Goal: Information Seeking & Learning: Learn about a topic

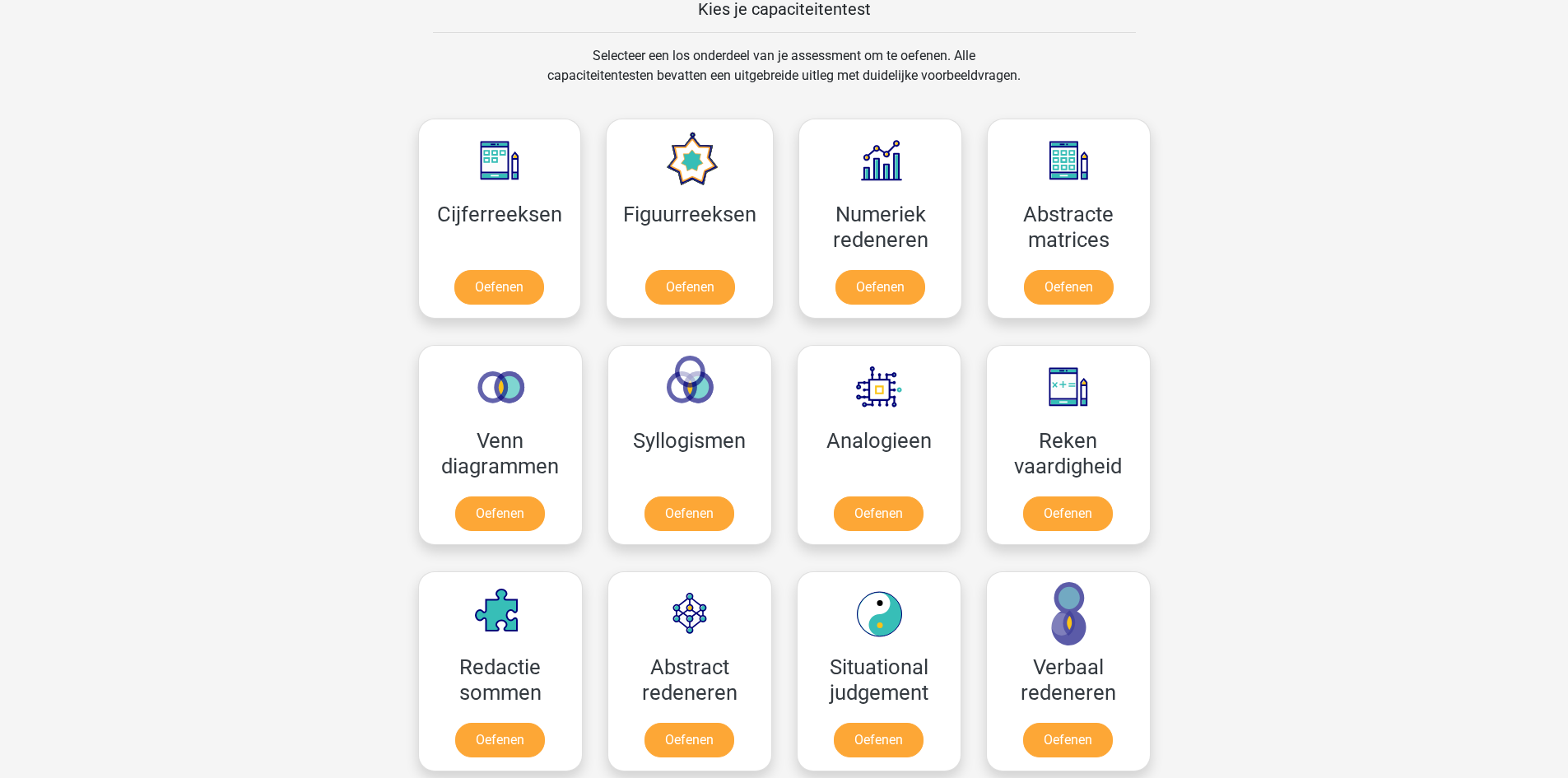
scroll to position [658, 0]
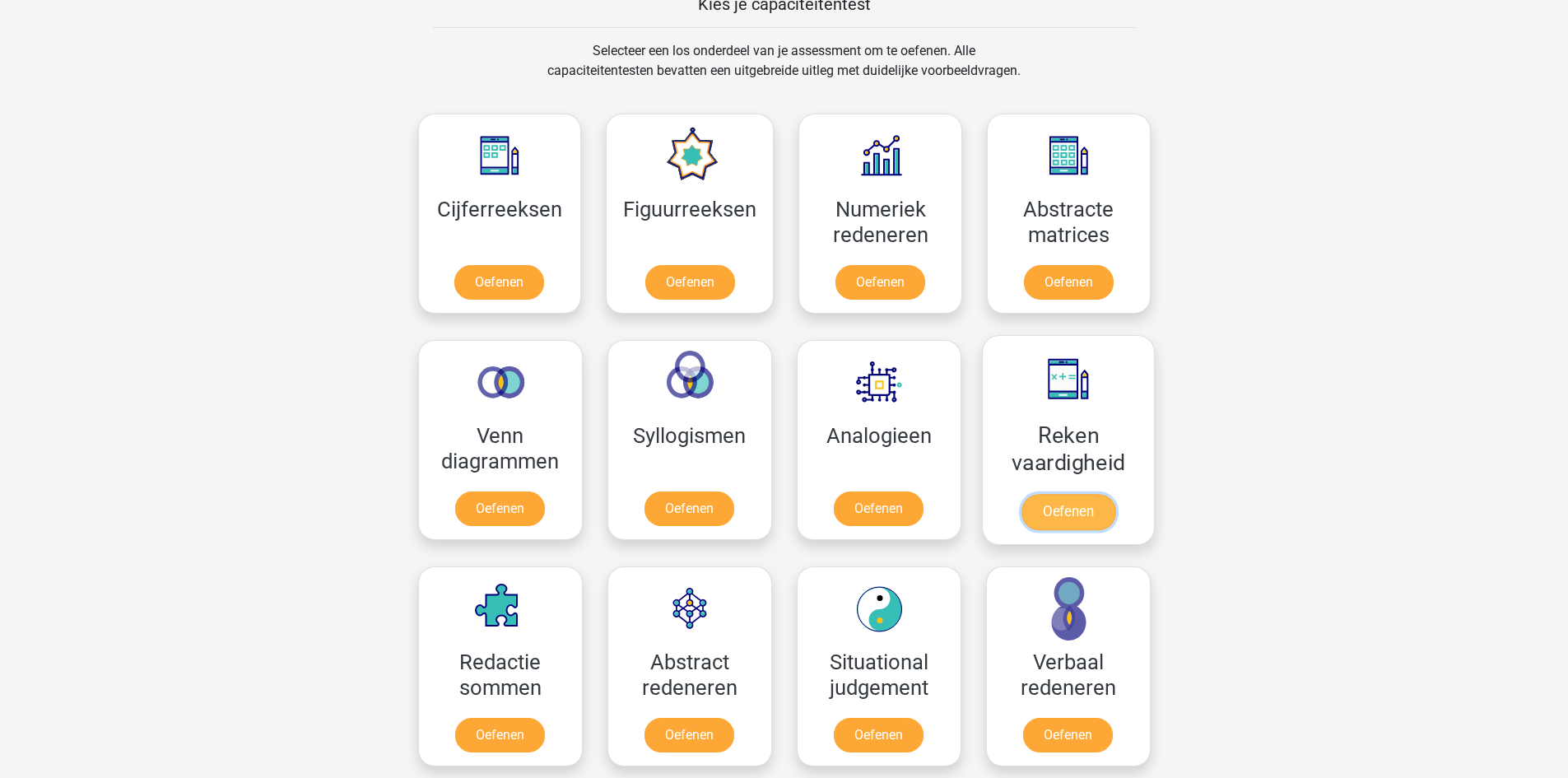
click at [1068, 512] on link "Oefenen" at bounding box center [1067, 512] width 94 height 36
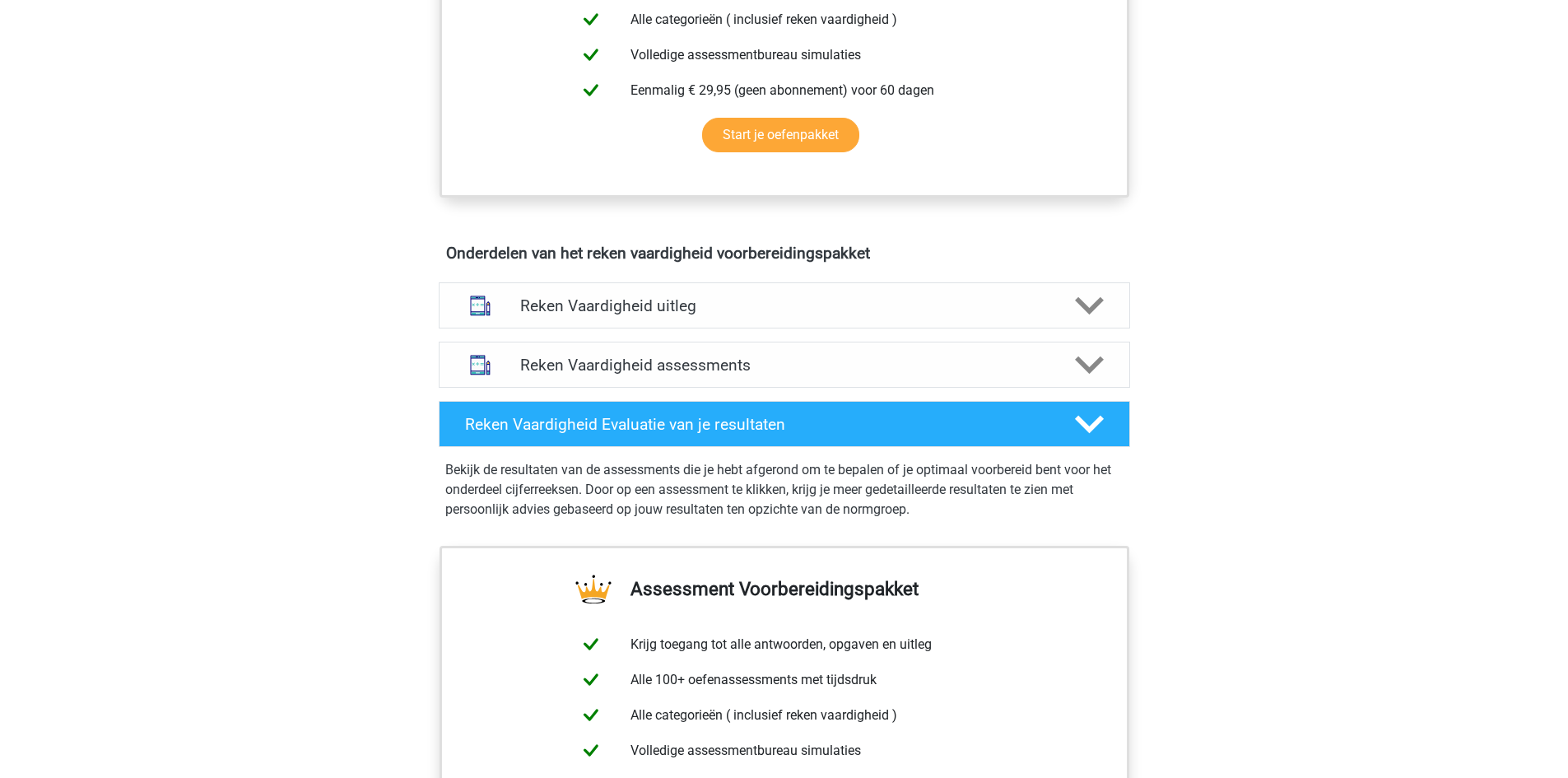
scroll to position [741, 0]
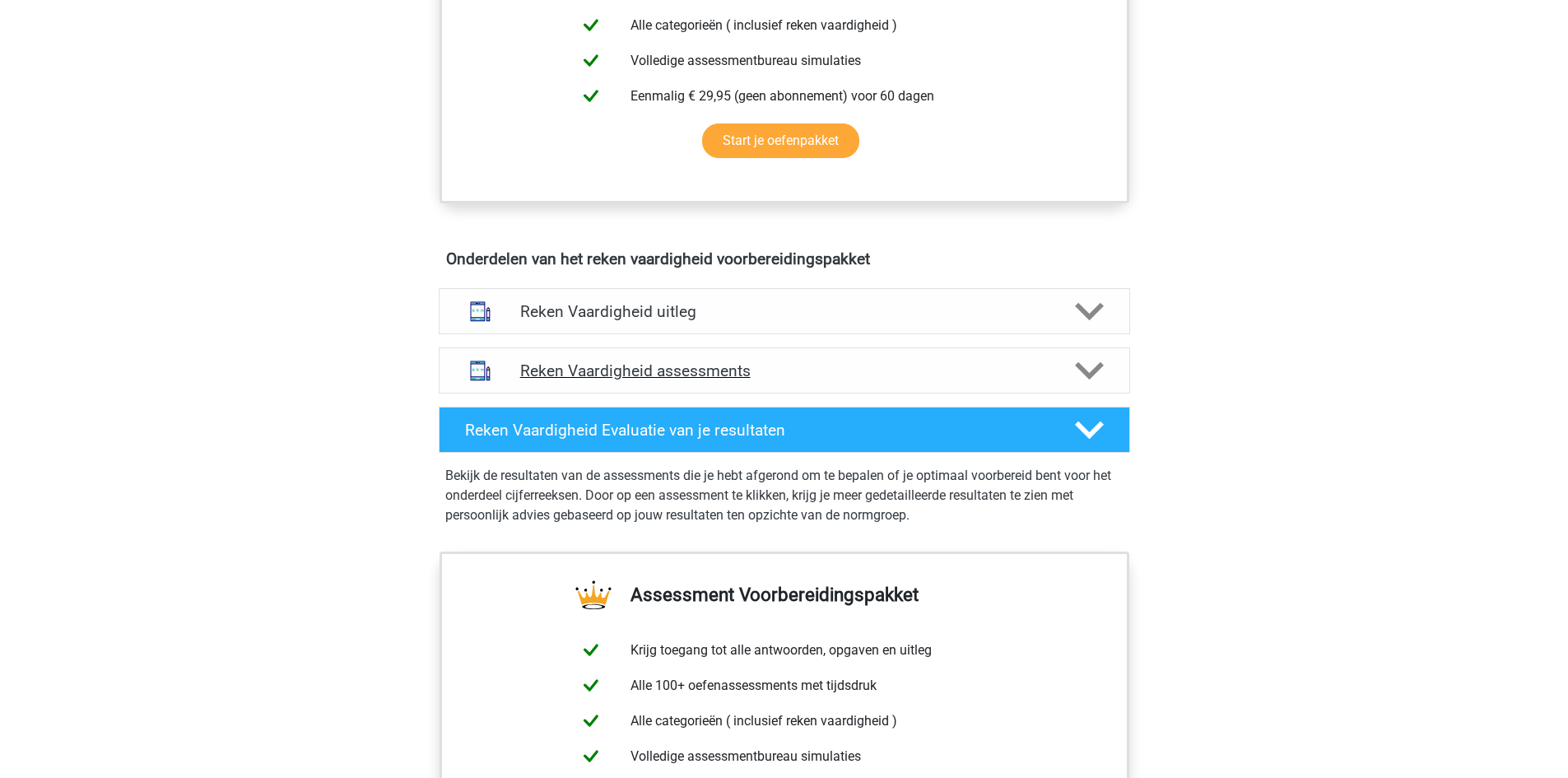
click at [1086, 376] on polygon at bounding box center [1089, 370] width 28 height 18
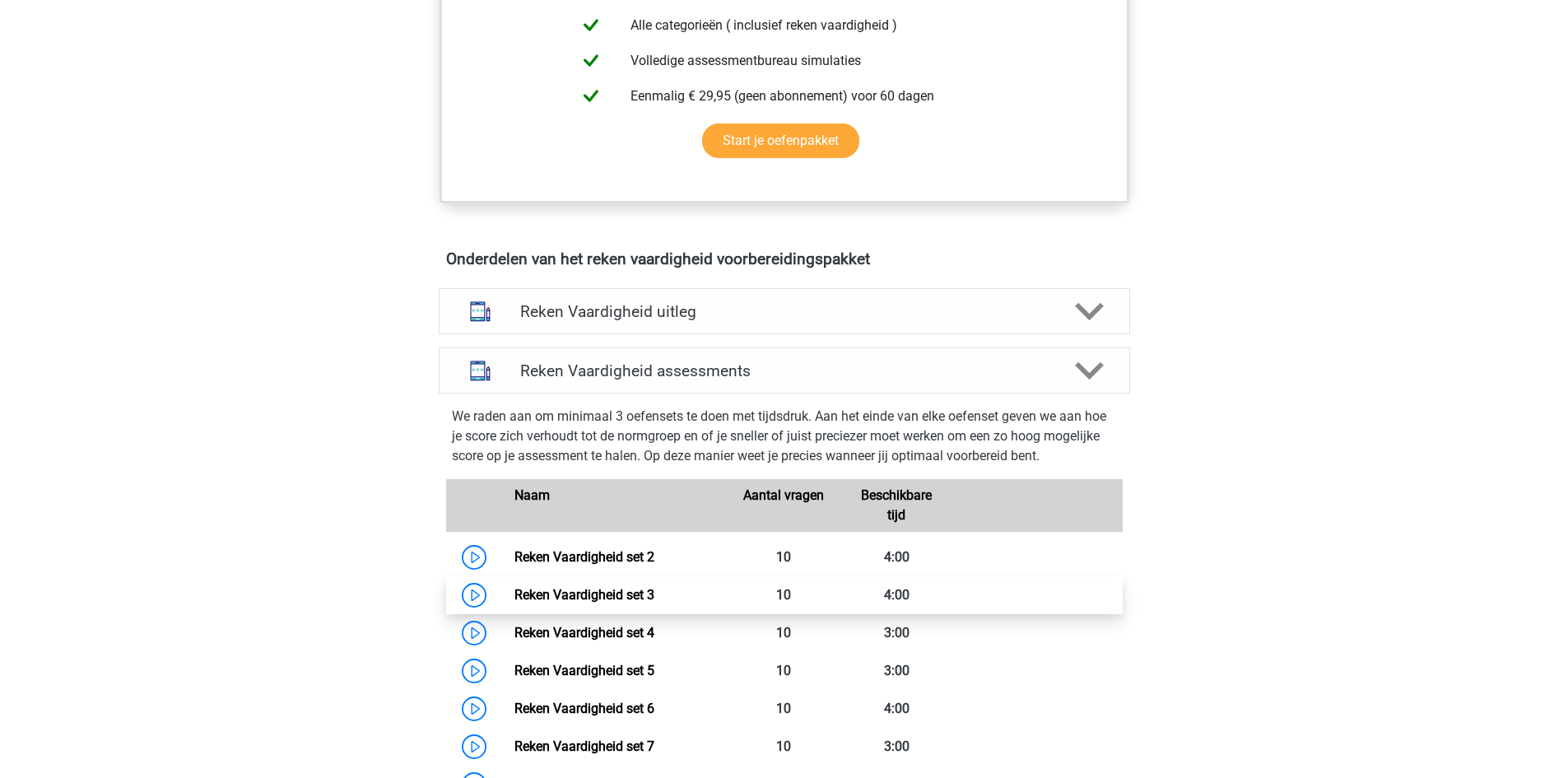
click at [515, 587] on link "Reken Vaardigheid set 3" at bounding box center [584, 594] width 140 height 16
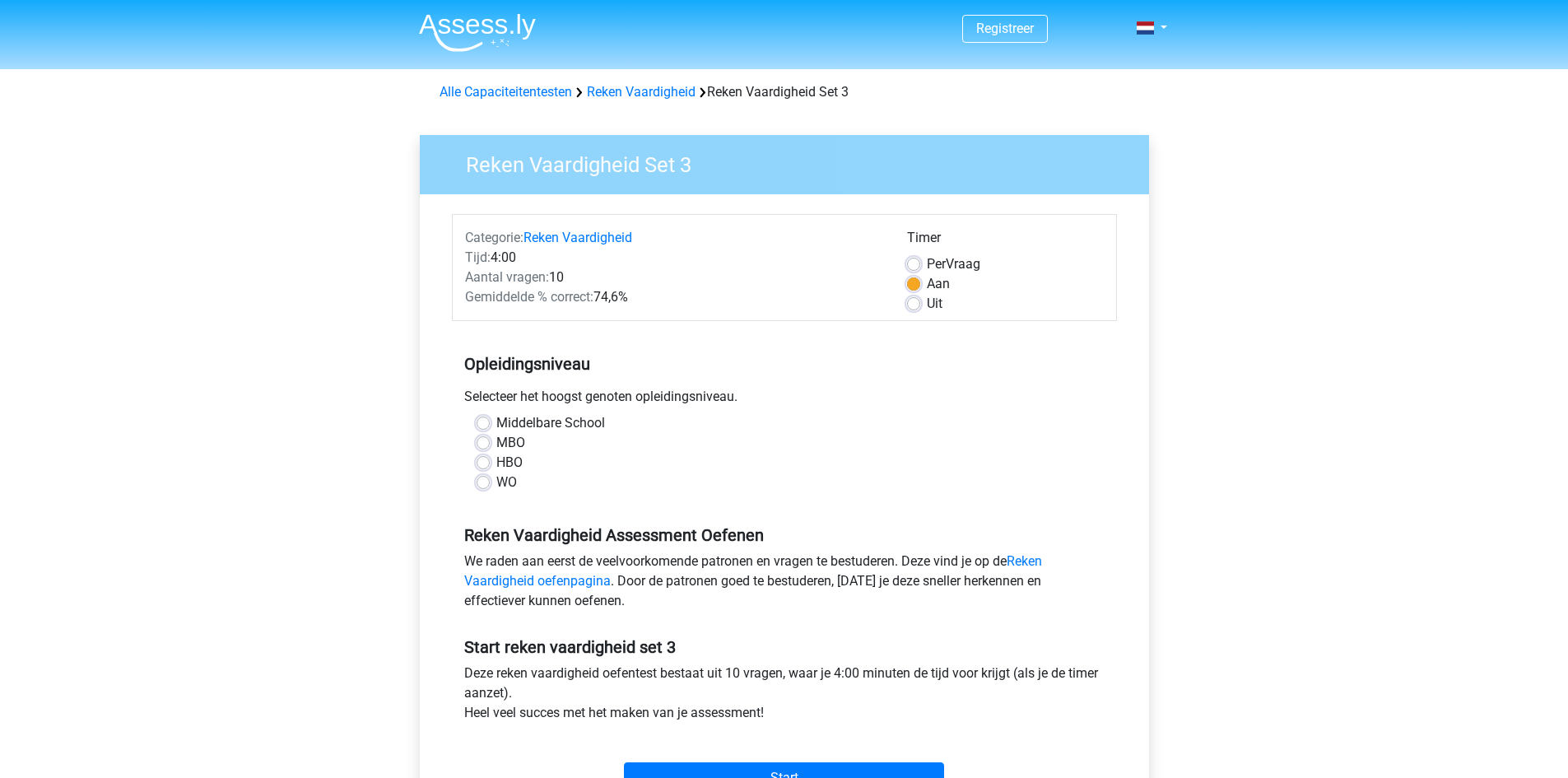
click at [497, 426] on label "Middelbare School" at bounding box center [551, 422] width 109 height 20
click at [481, 426] on input "Middelbare School" at bounding box center [483, 420] width 13 height 16
radio input "true"
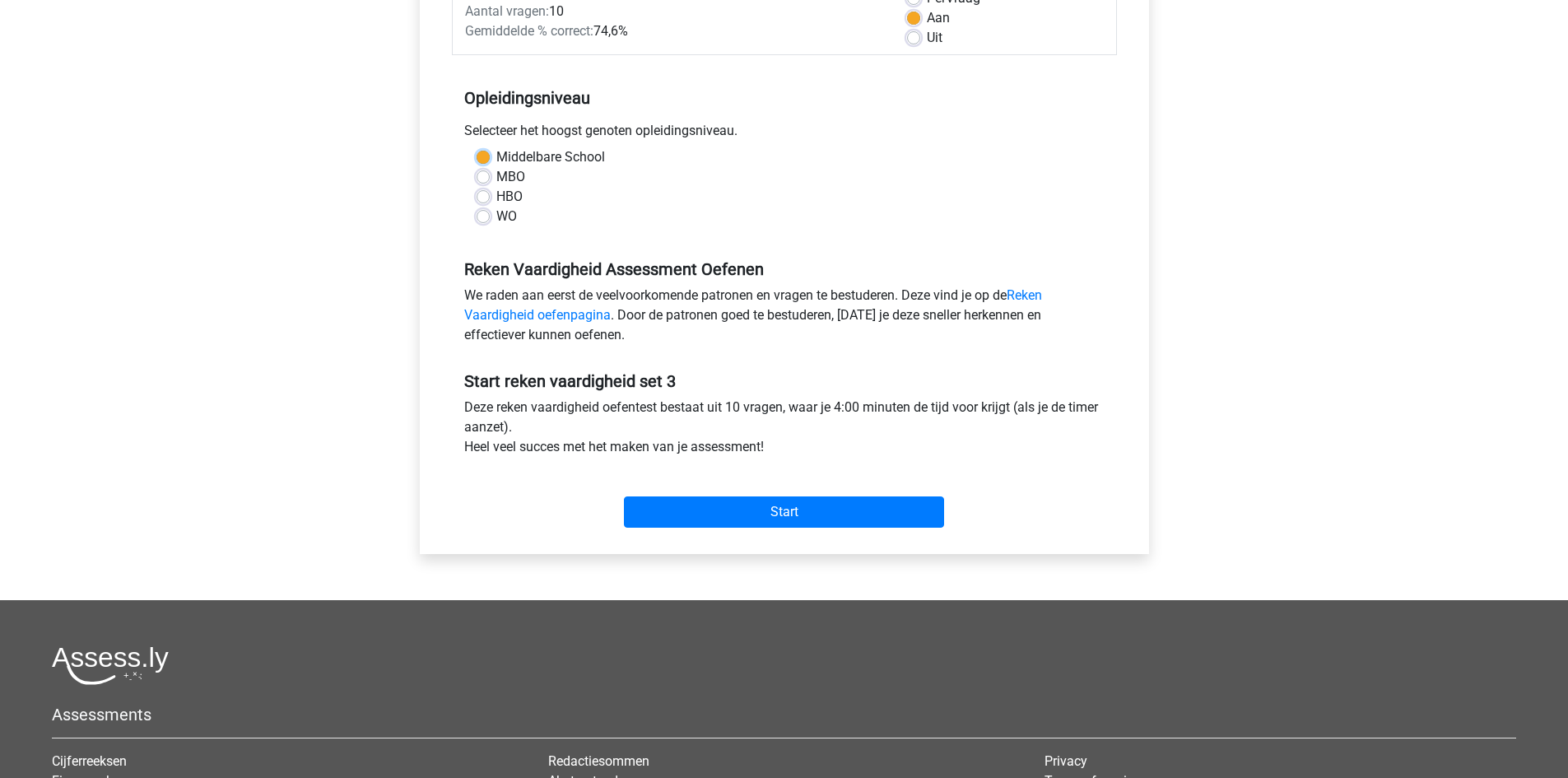
scroll to position [329, 0]
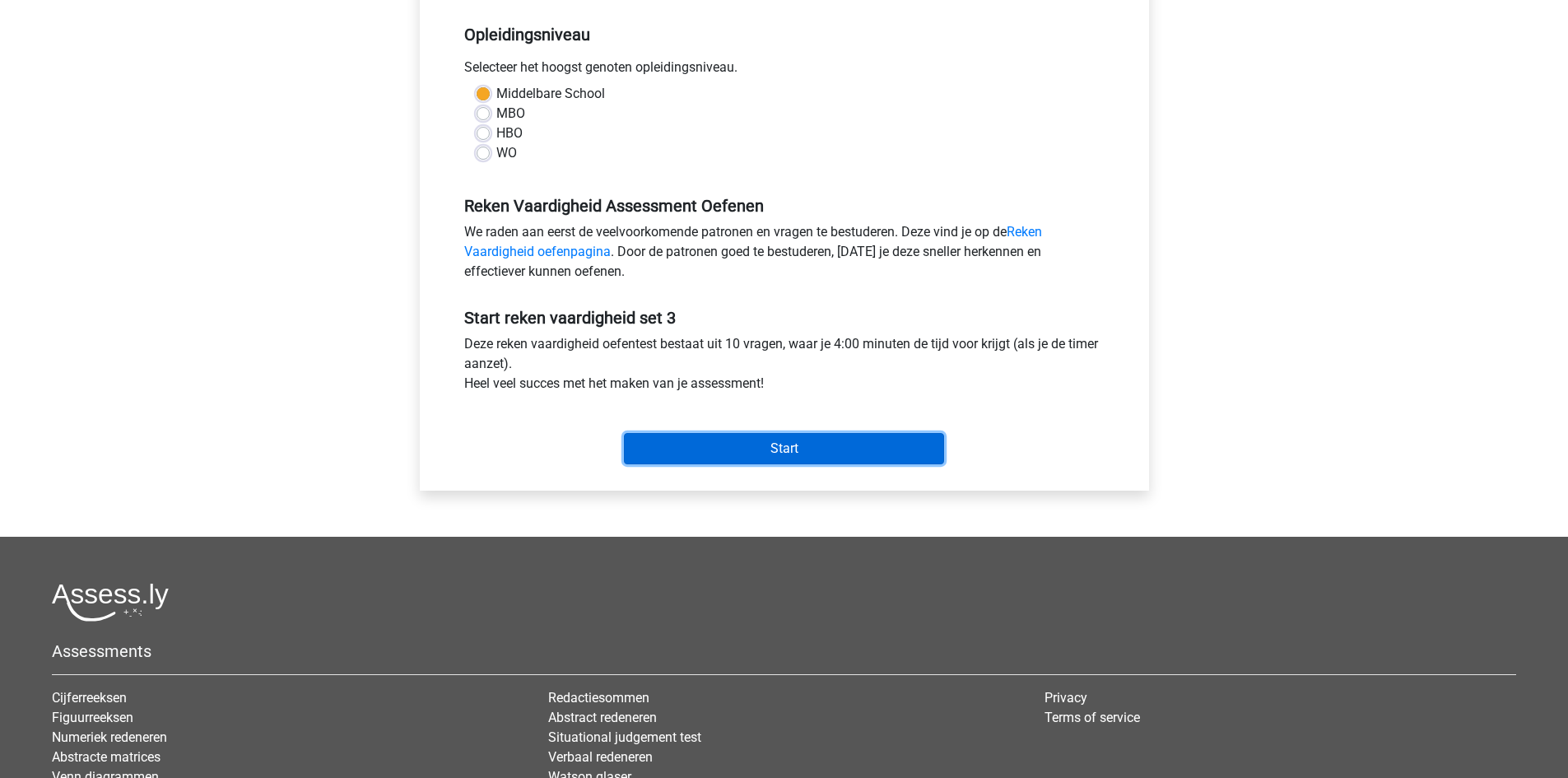
click at [778, 444] on input "Start" at bounding box center [784, 448] width 321 height 31
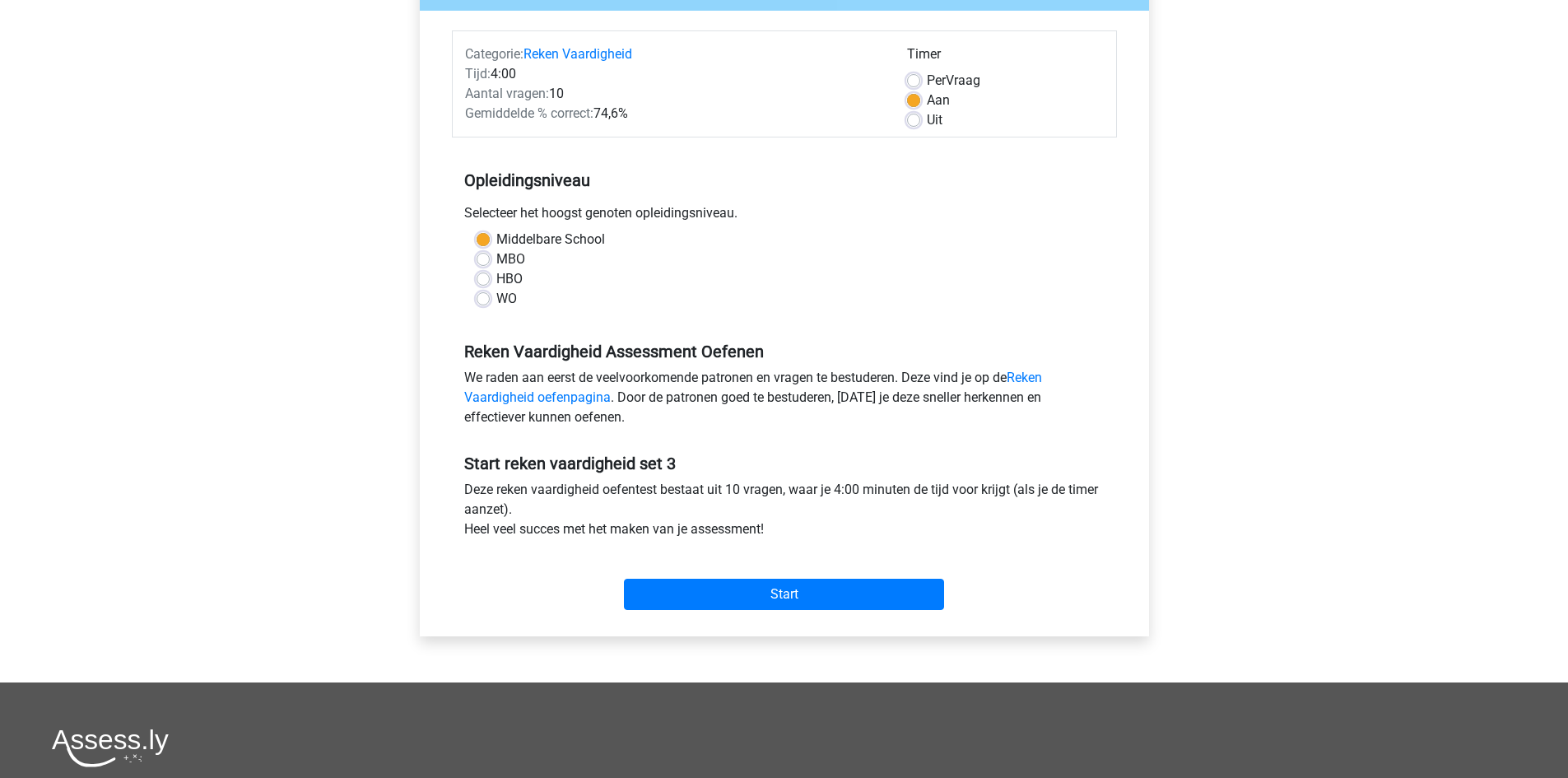
scroll to position [0, 0]
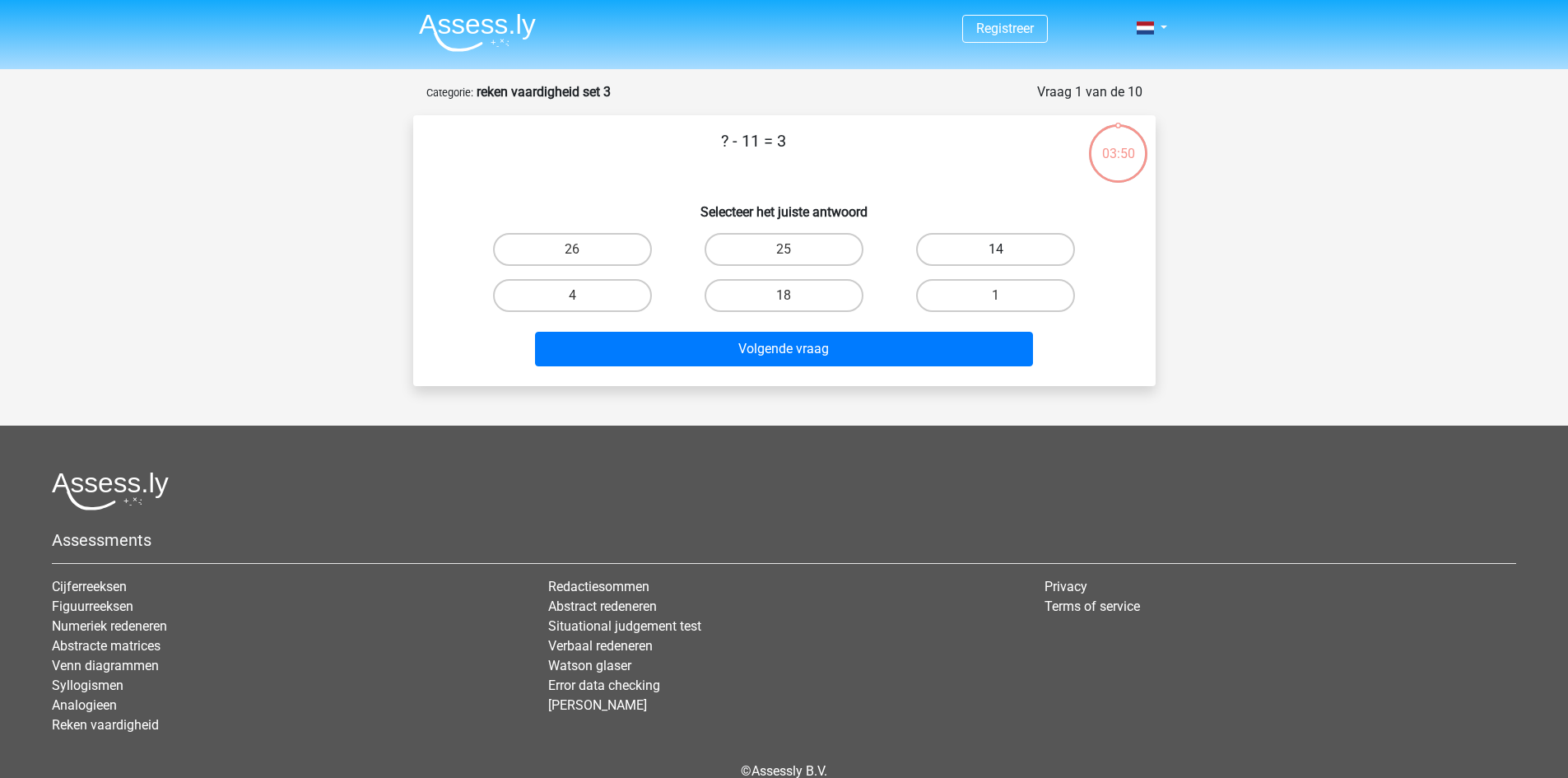
click at [1027, 247] on label "14" at bounding box center [996, 249] width 159 height 33
click at [1007, 249] on input "14" at bounding box center [1002, 254] width 10 height 10
radio input "true"
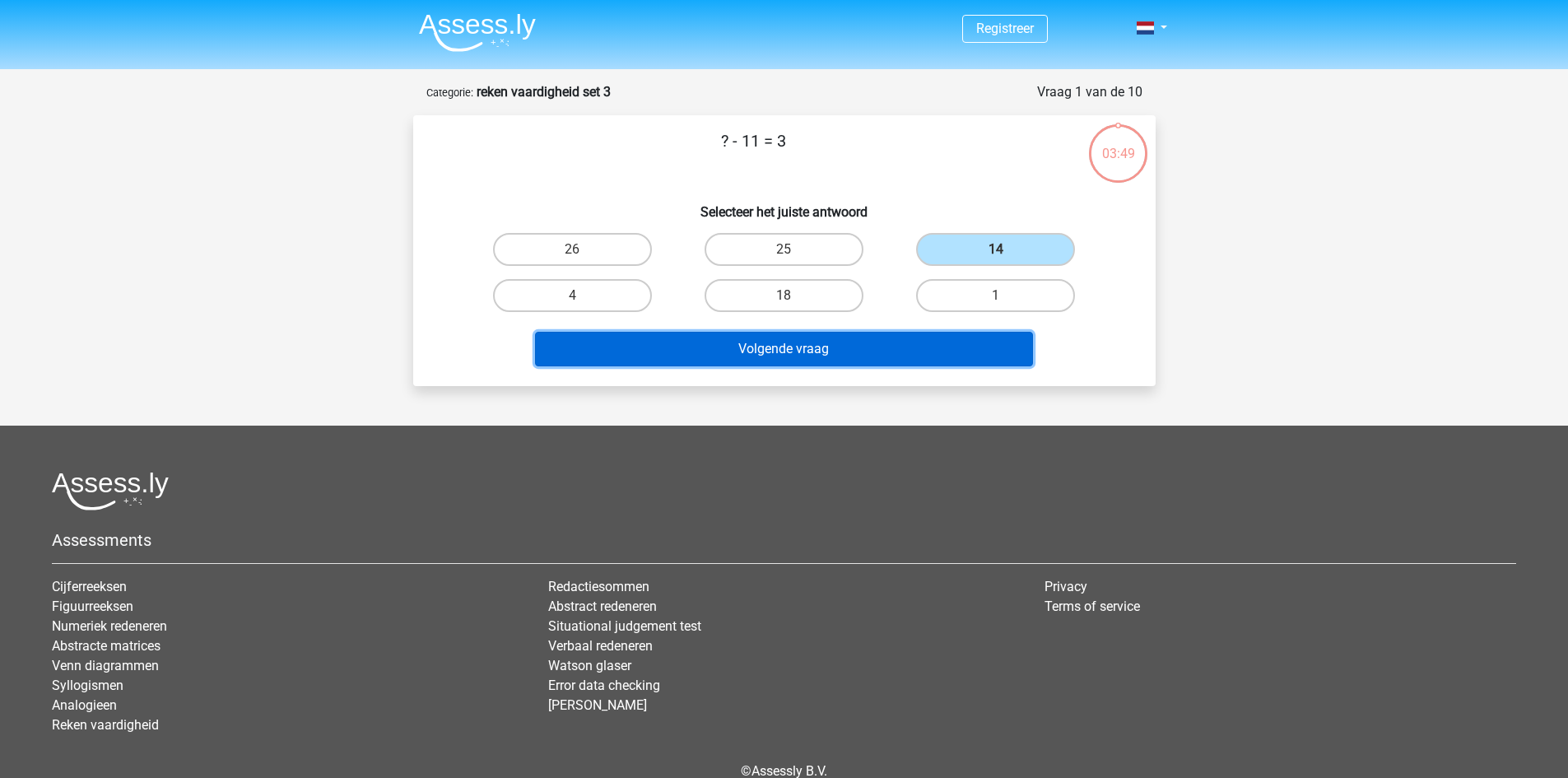
click at [903, 340] on button "Volgende vraag" at bounding box center [784, 349] width 498 height 34
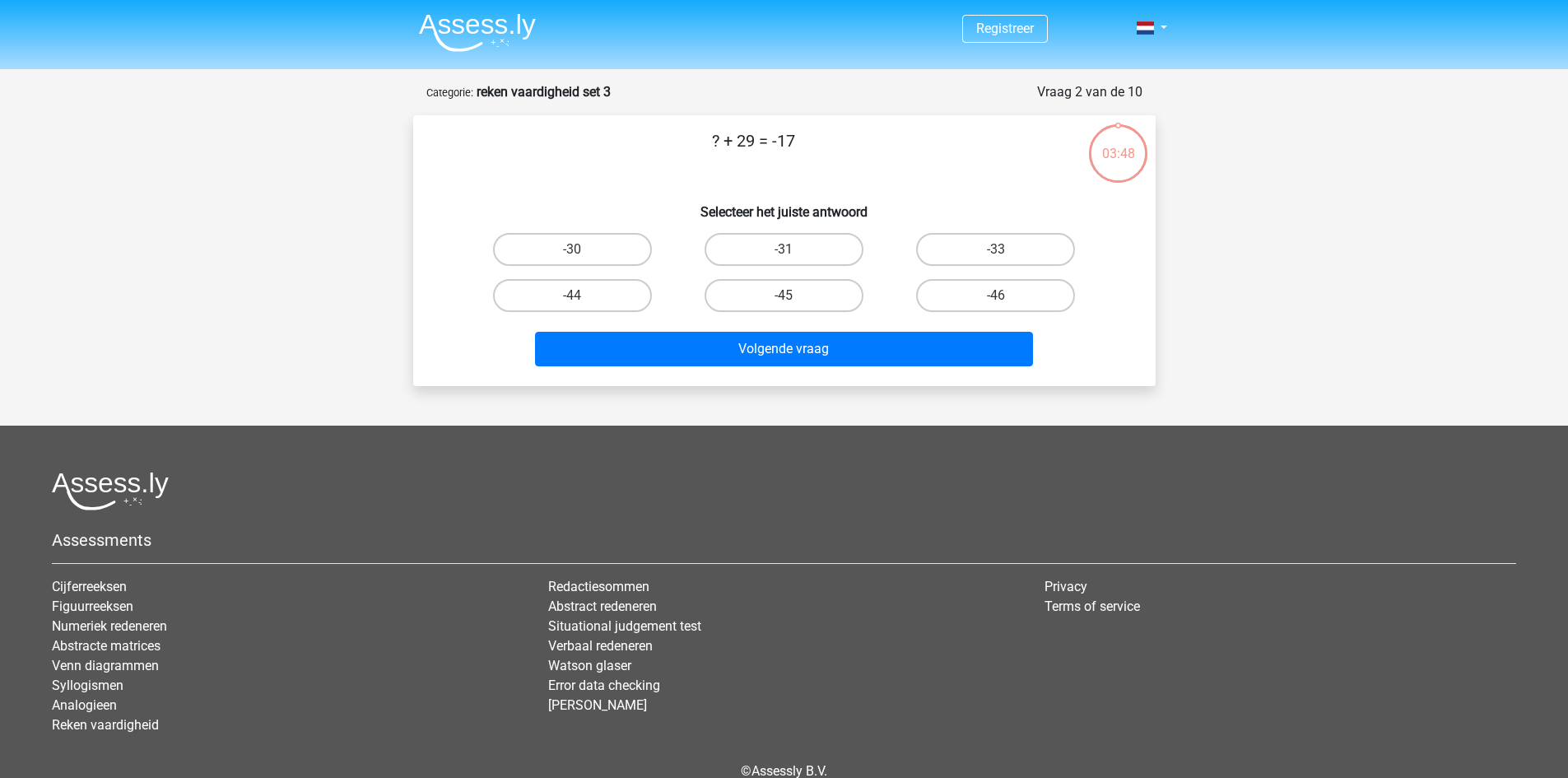
scroll to position [83, 0]
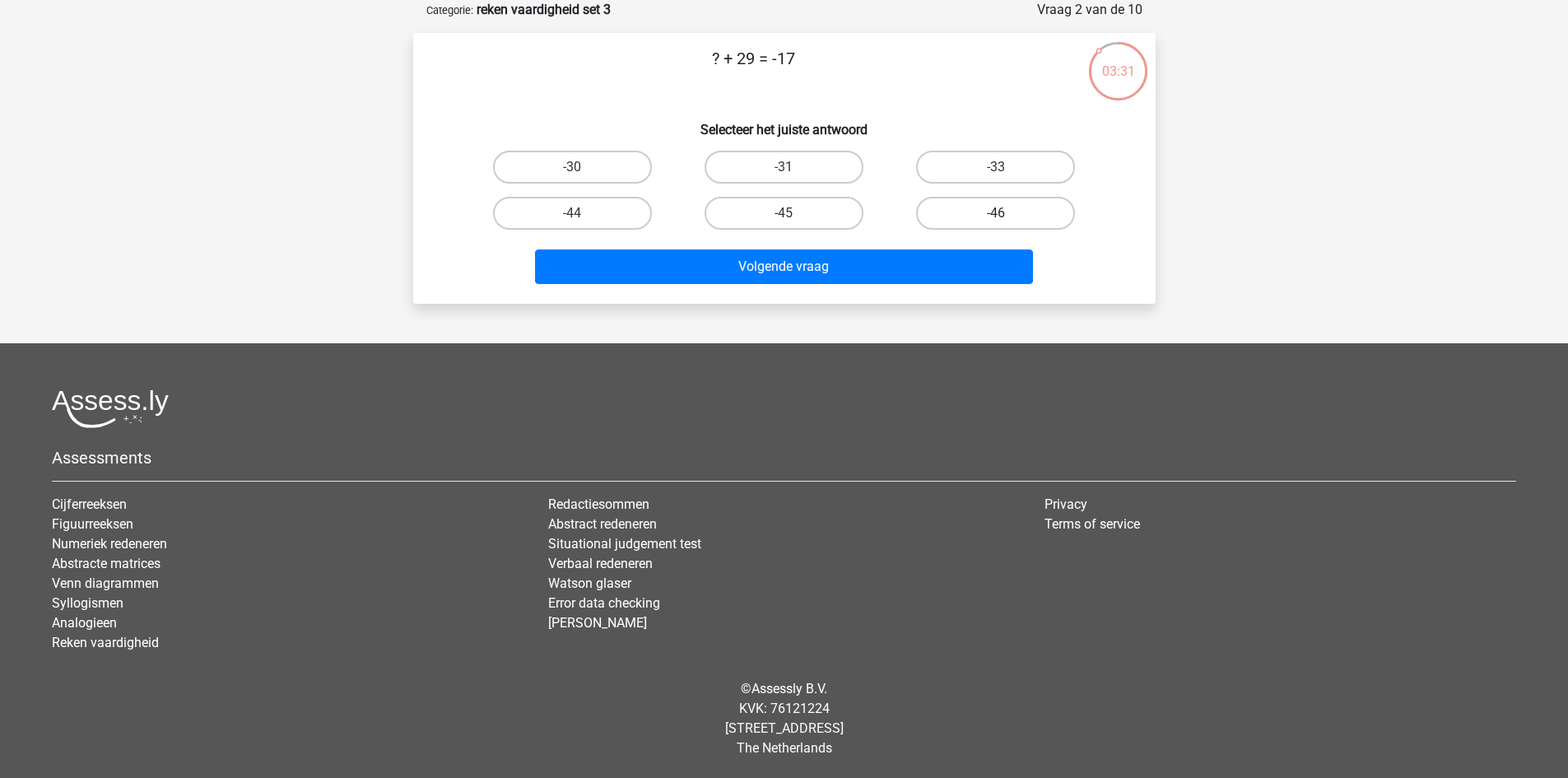
click at [1003, 210] on label "-46" at bounding box center [996, 213] width 159 height 33
click at [1003, 213] on input "-46" at bounding box center [1002, 218] width 10 height 10
radio input "true"
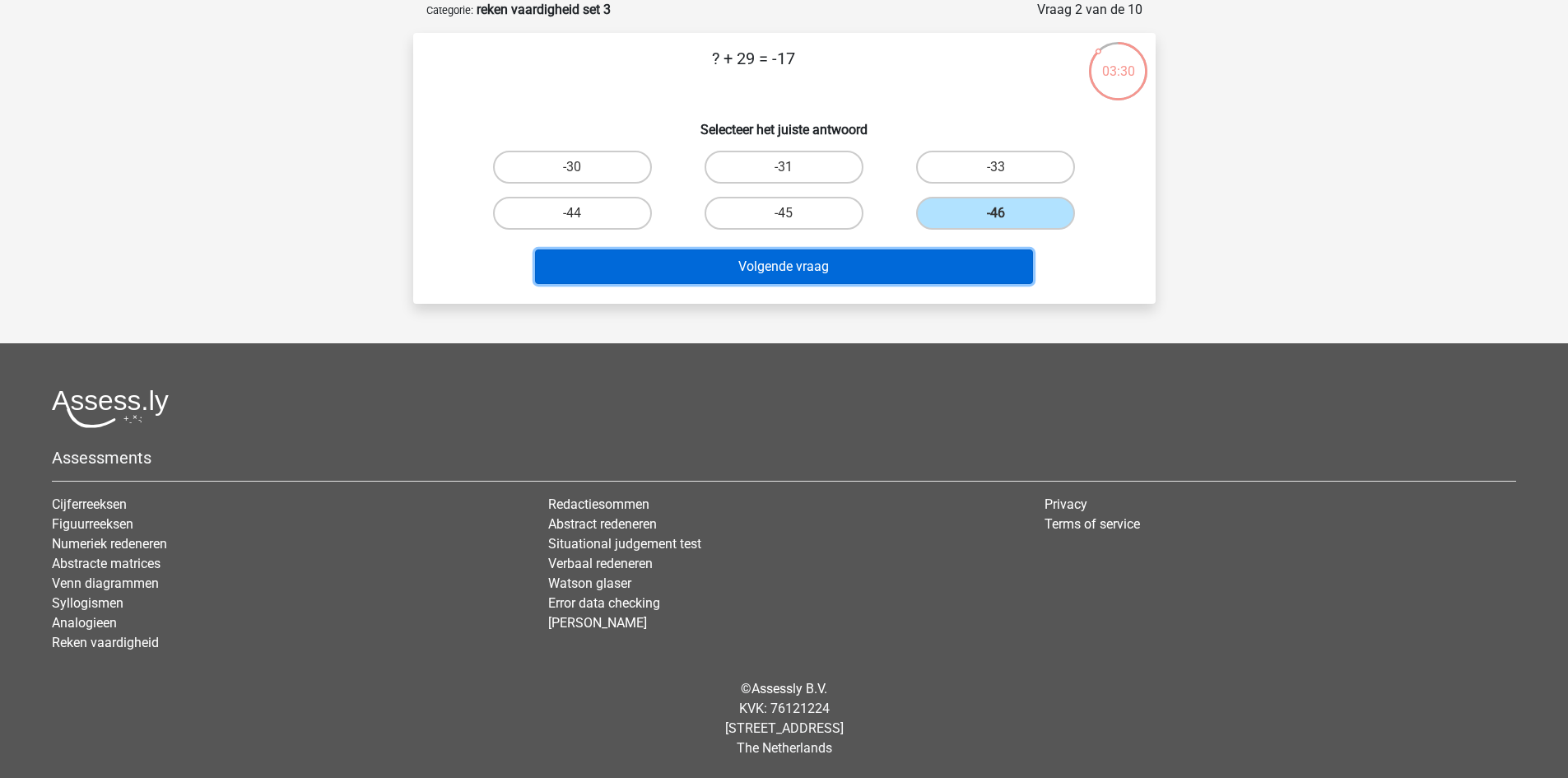
click at [882, 267] on button "Volgende vraag" at bounding box center [784, 266] width 498 height 34
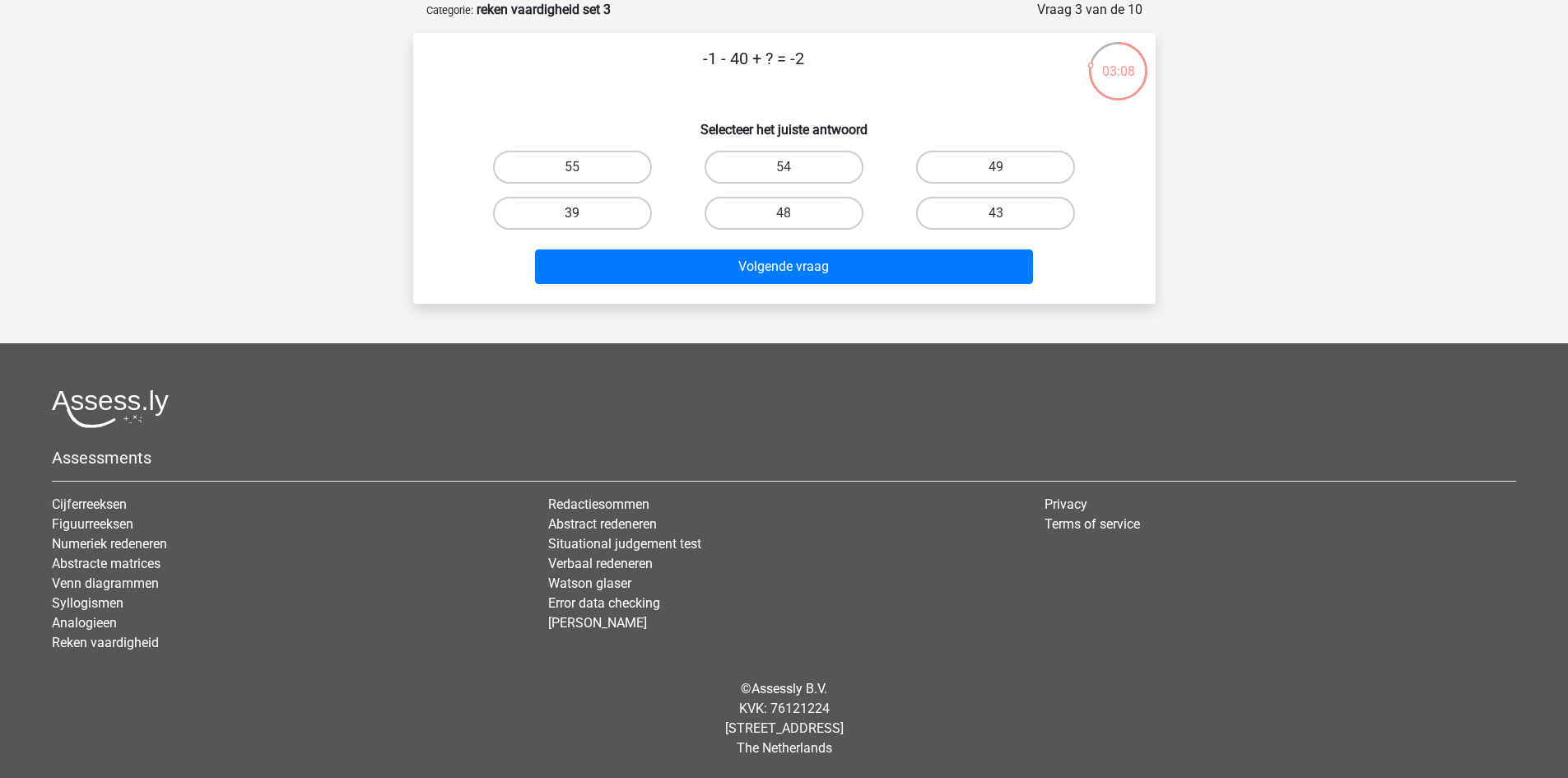
click at [606, 202] on label "39" at bounding box center [572, 213] width 159 height 33
click at [583, 213] on input "39" at bounding box center [578, 218] width 10 height 10
radio input "true"
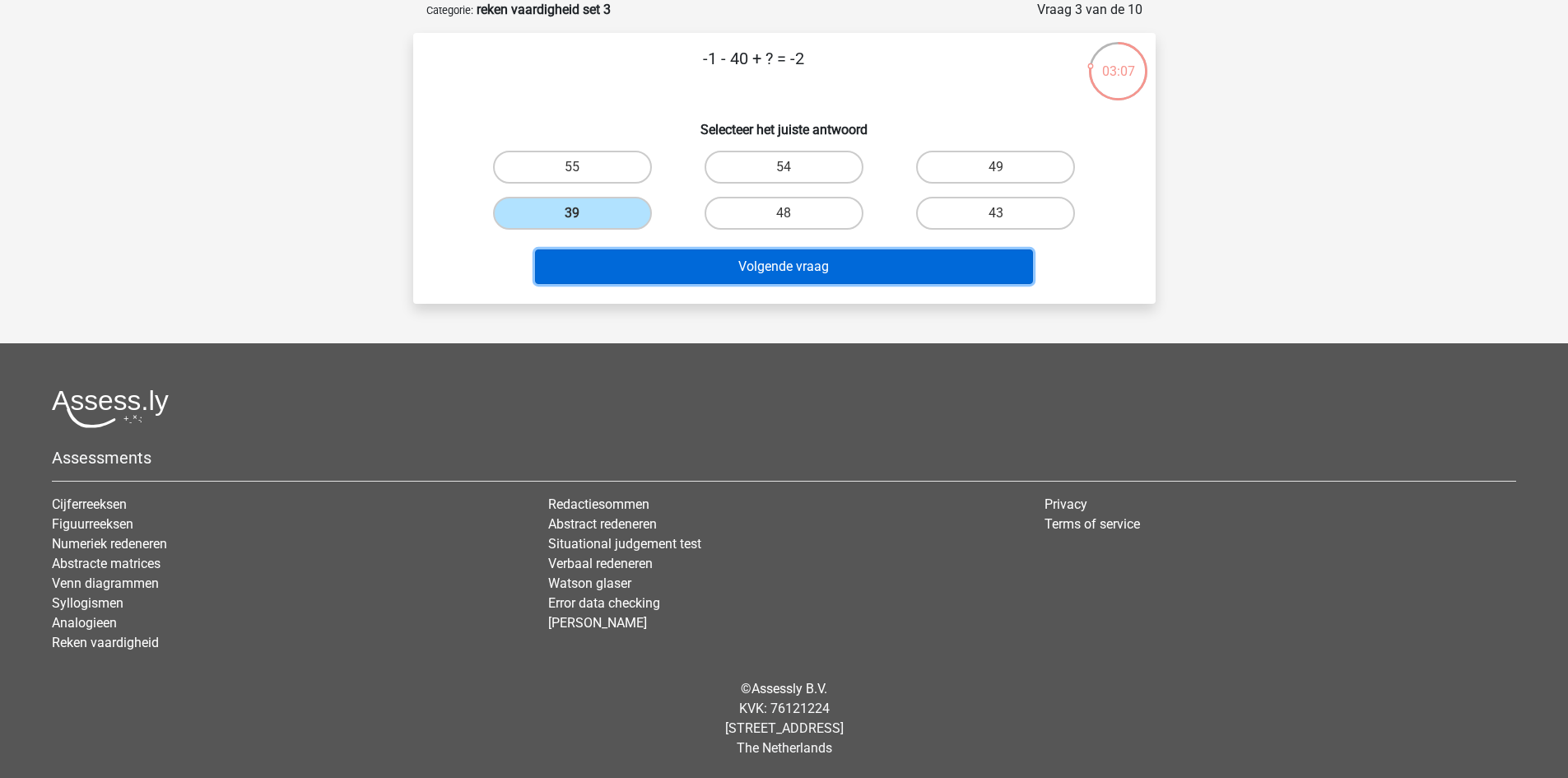
click at [785, 254] on button "Volgende vraag" at bounding box center [784, 266] width 498 height 34
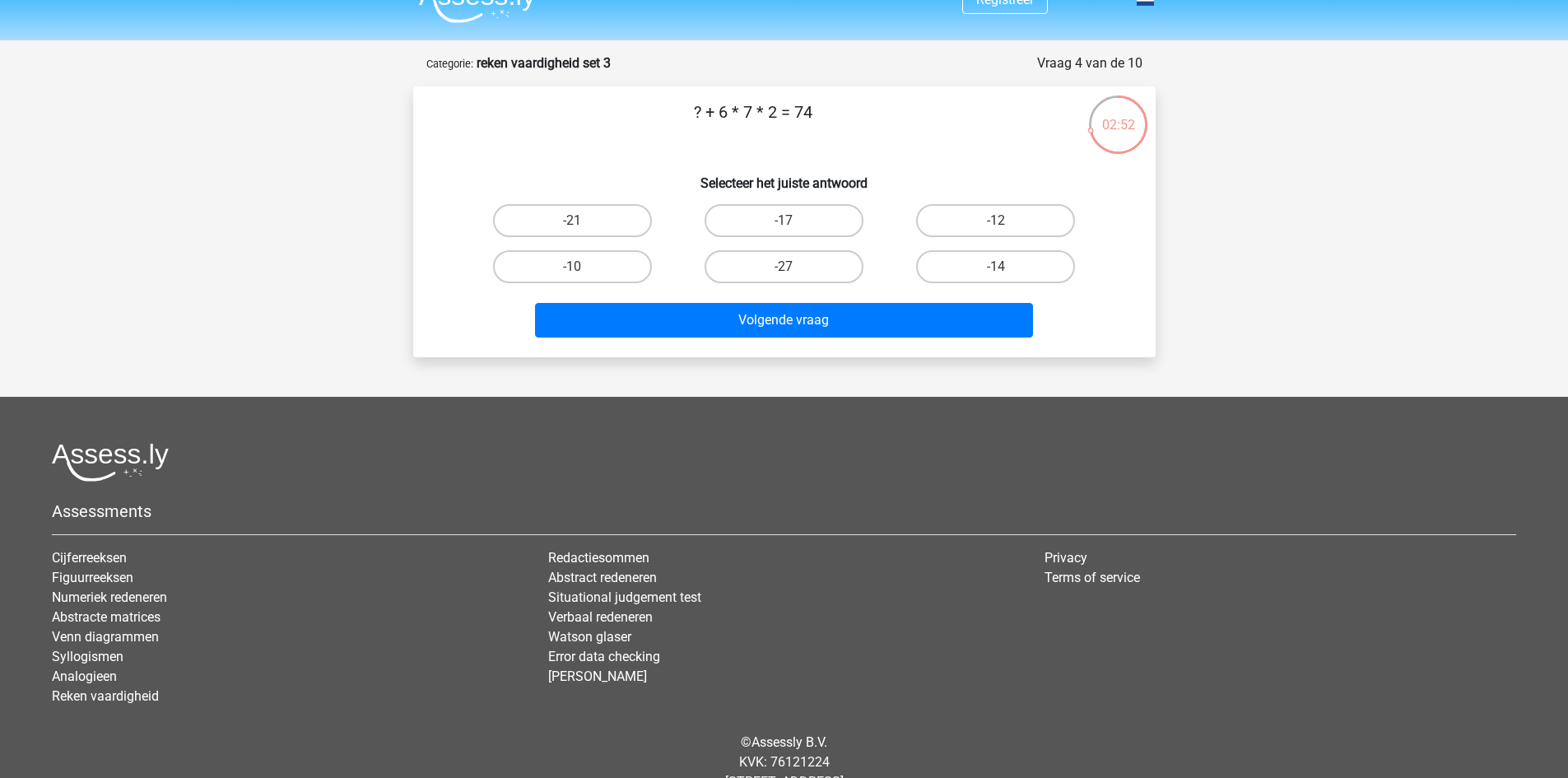
scroll to position [0, 0]
